Goal: Transaction & Acquisition: Download file/media

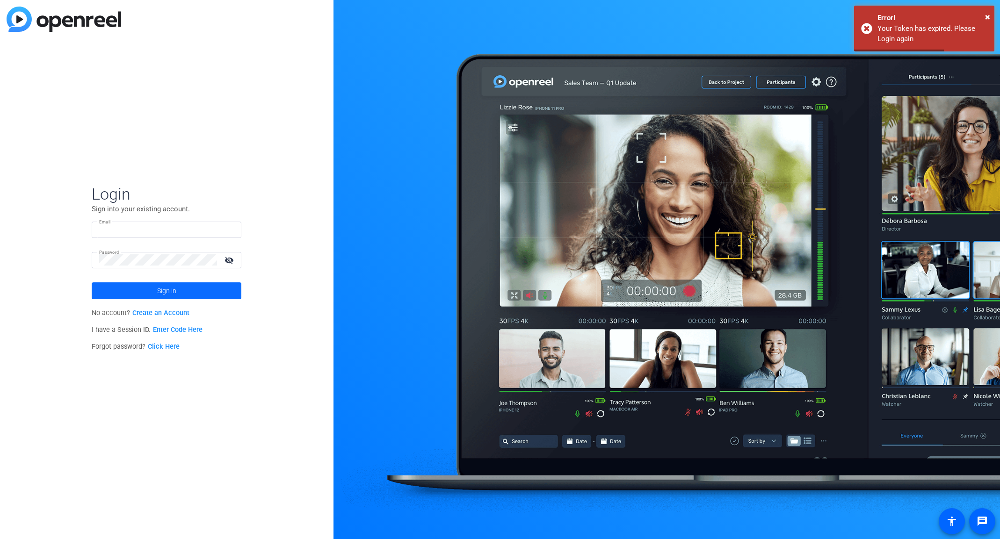
type input "[PERSON_NAME][EMAIL_ADDRESS][PERSON_NAME][DOMAIN_NAME]"
click at [154, 290] on span at bounding box center [167, 291] width 150 height 22
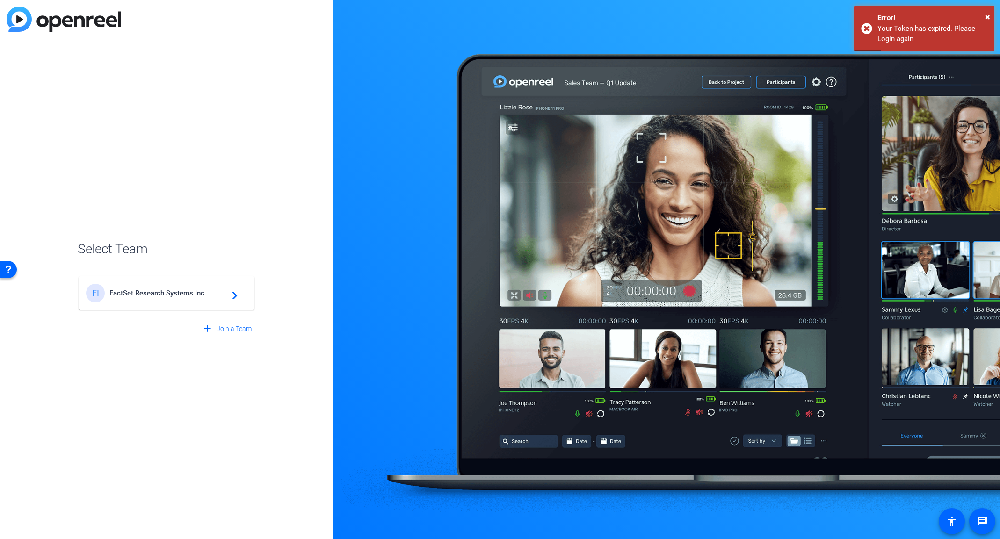
click at [115, 294] on span "FactSet Research Systems Inc." at bounding box center [167, 293] width 117 height 8
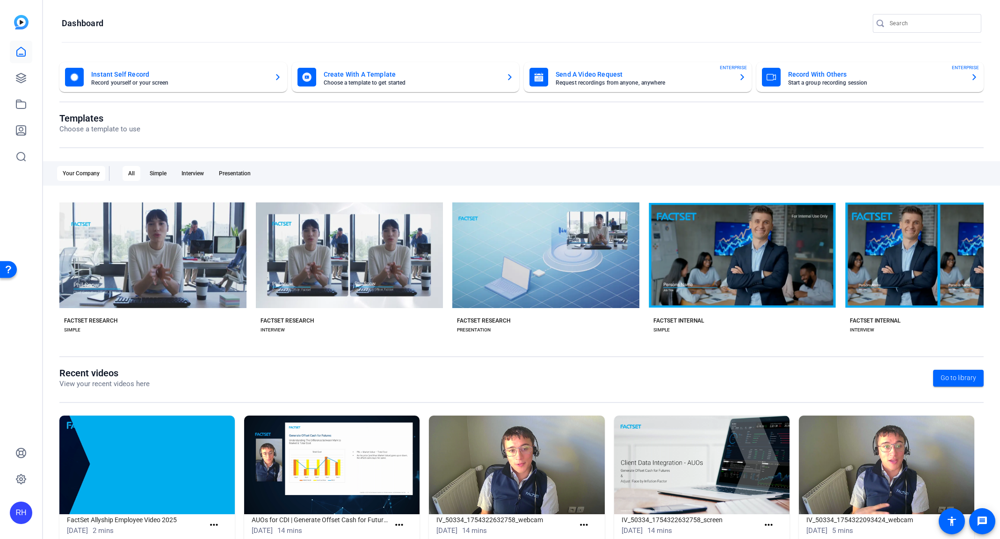
click at [918, 22] on input "Search" at bounding box center [932, 23] width 84 height 11
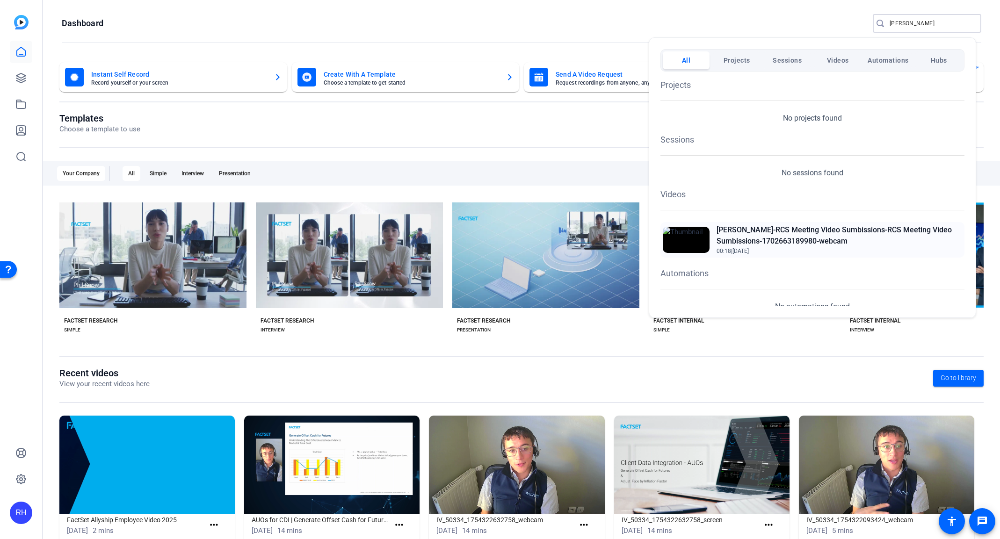
type input "[PERSON_NAME]"
click at [829, 235] on h2 "[PERSON_NAME]-RCS Meeting Video Sumbissions-RCS Meeting Video Sumbissions-17026…" at bounding box center [840, 236] width 246 height 22
click at [780, 28] on div at bounding box center [500, 269] width 1000 height 539
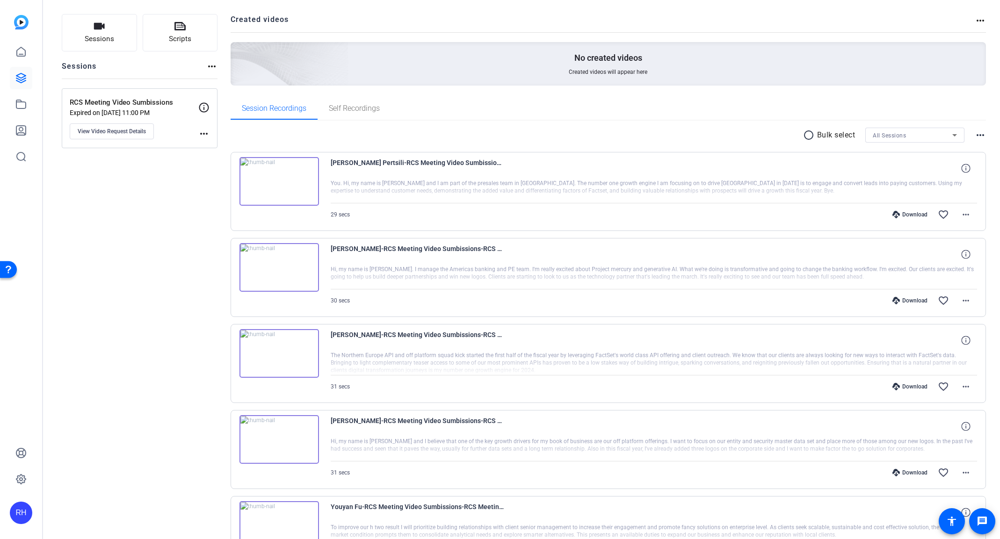
scroll to position [40, 0]
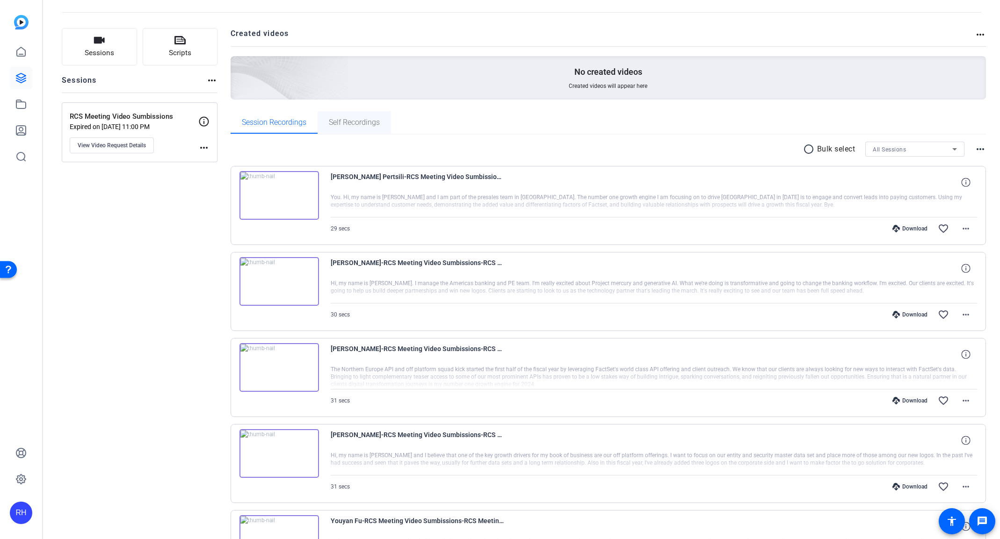
click at [369, 126] on span "Self Recordings" at bounding box center [354, 122] width 51 height 7
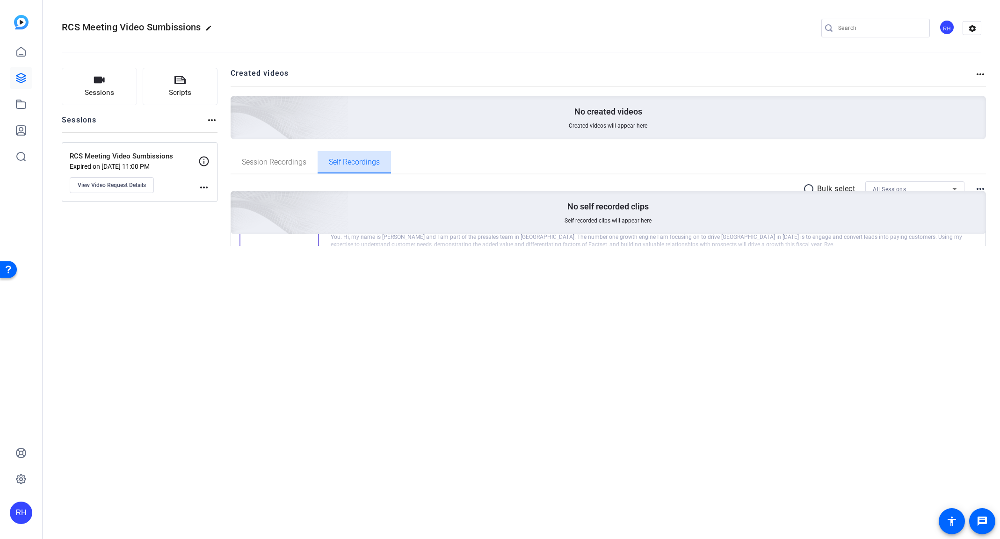
scroll to position [0, 0]
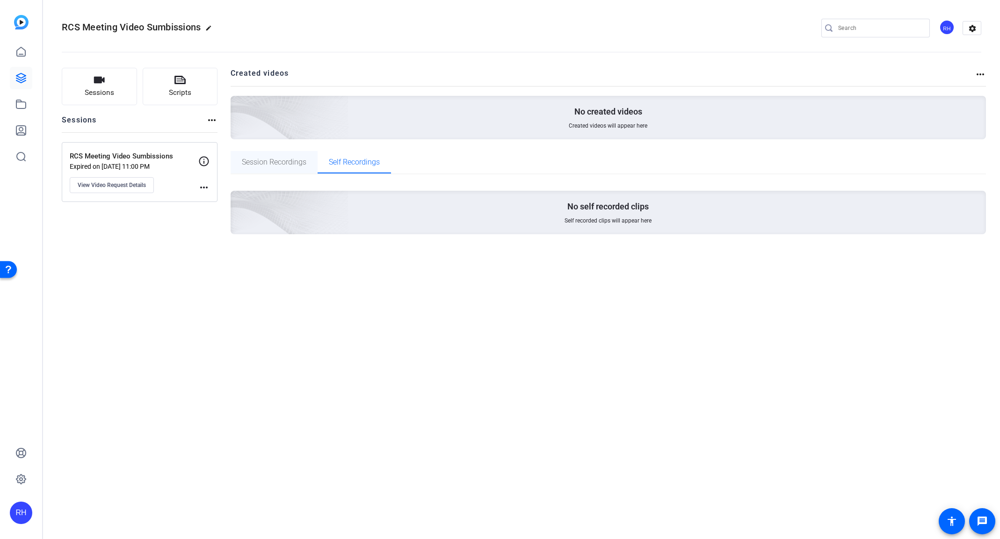
click at [263, 160] on span "Session Recordings" at bounding box center [274, 162] width 65 height 7
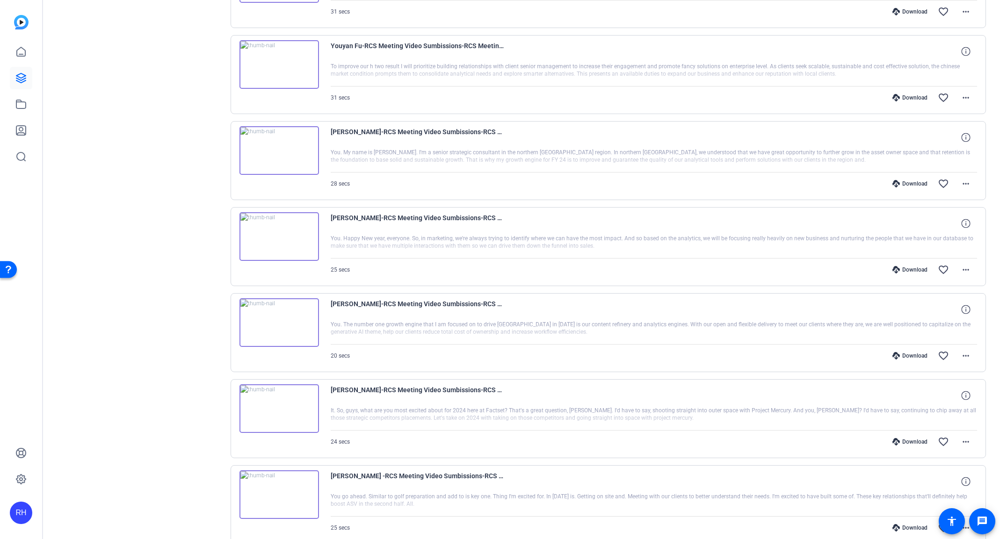
scroll to position [579, 0]
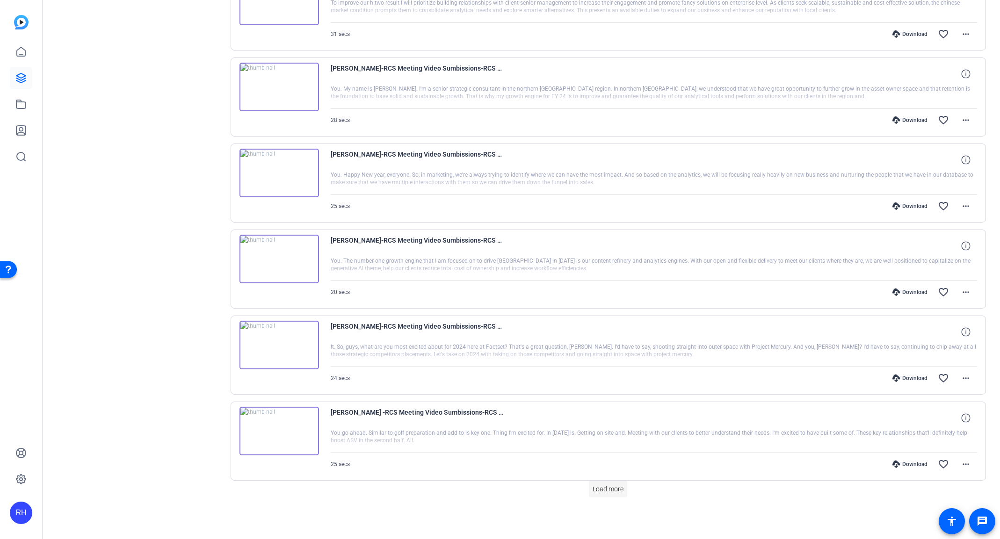
click at [597, 494] on span "Load more" at bounding box center [608, 490] width 31 height 10
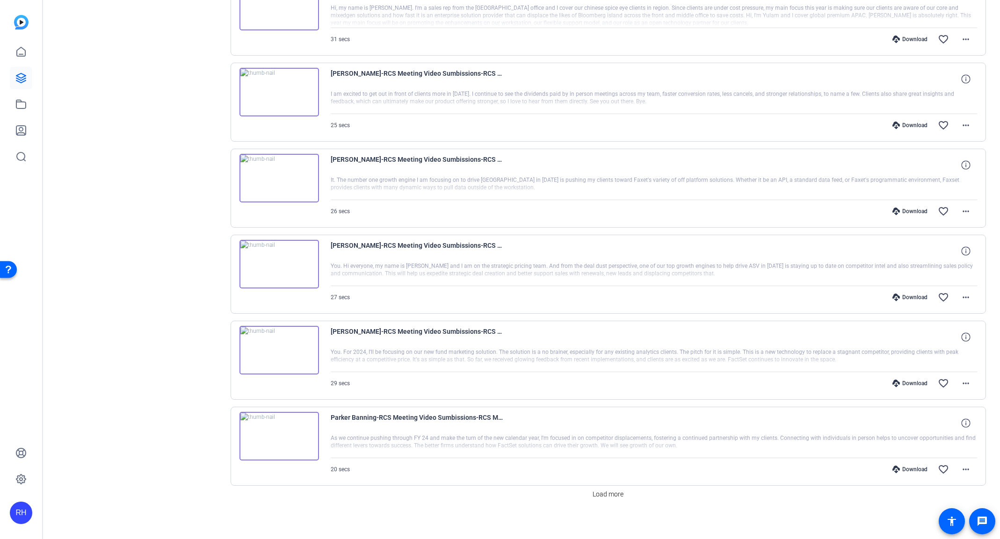
scroll to position [1440, 0]
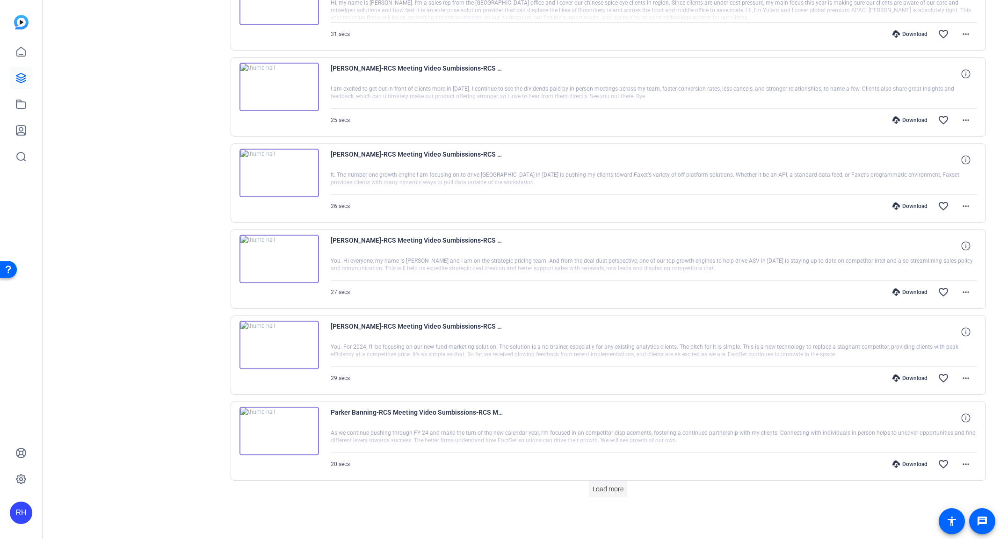
click at [610, 489] on span "Load more" at bounding box center [608, 490] width 31 height 10
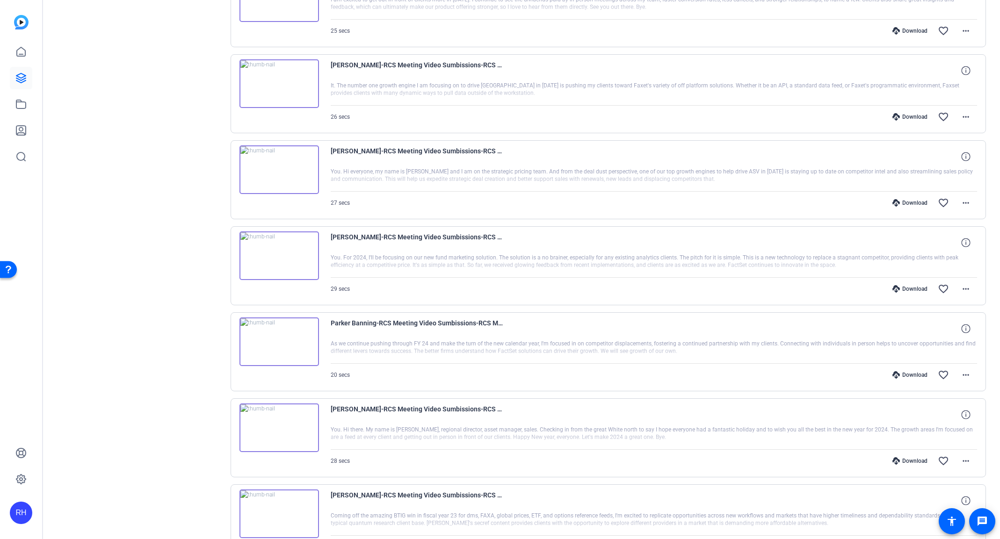
scroll to position [1681, 0]
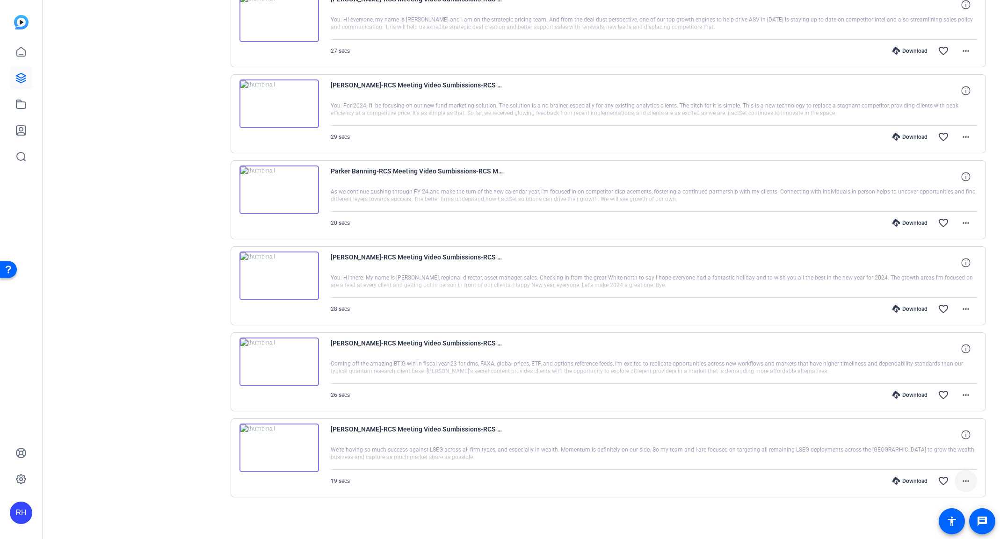
click at [968, 481] on span at bounding box center [966, 481] width 22 height 22
click at [931, 391] on span "Download MP4" at bounding box center [937, 391] width 56 height 11
